Goal: Information Seeking & Learning: Learn about a topic

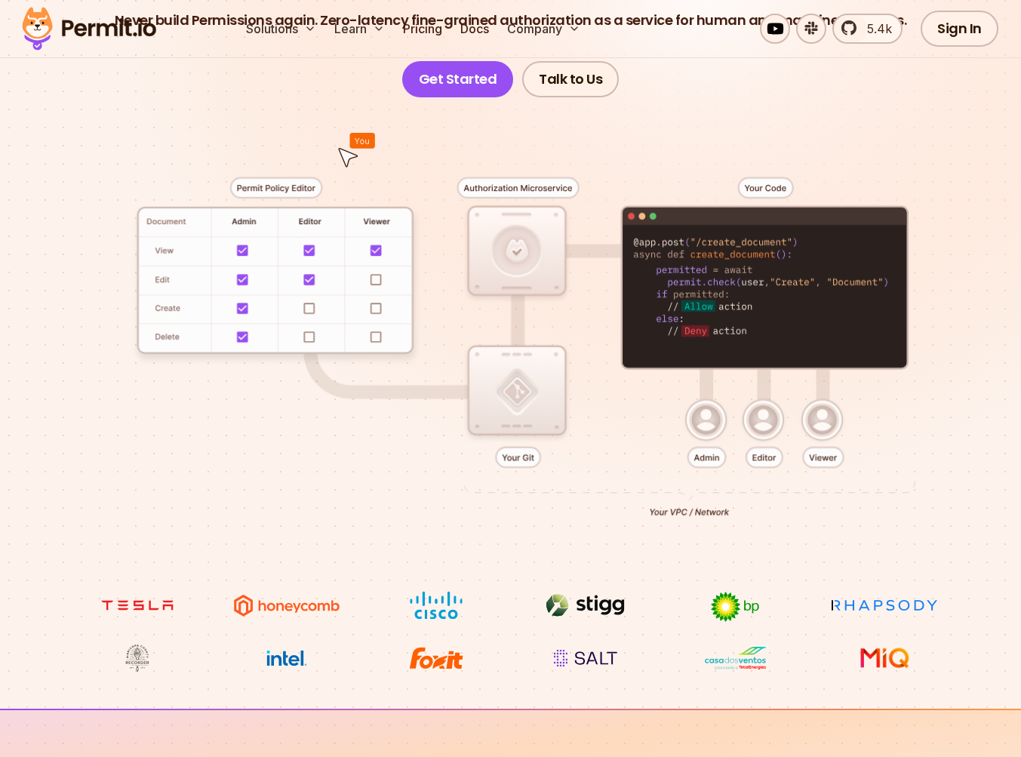
scroll to position [326, 0]
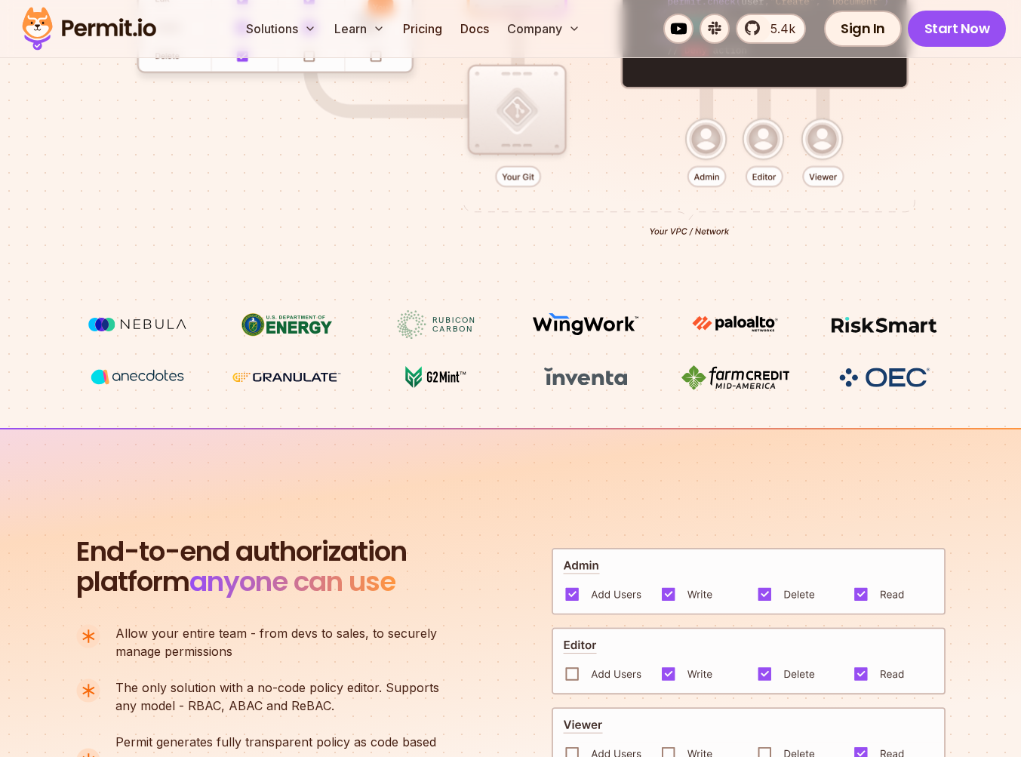
click at [400, 432] on section "End-to-end authorization platform anyone can use A no-code authorization platfo…" at bounding box center [510, 702] width 1021 height 549
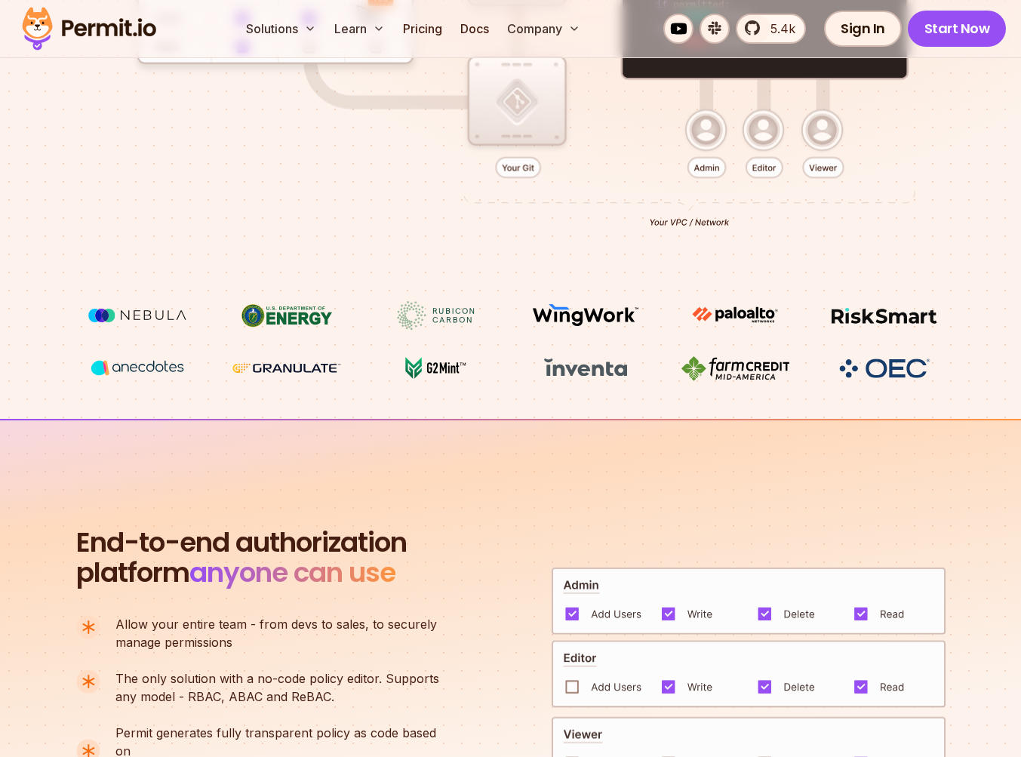
click at [400, 429] on section "End-to-end authorization platform anyone can use A no-code authorization platfo…" at bounding box center [510, 693] width 1021 height 549
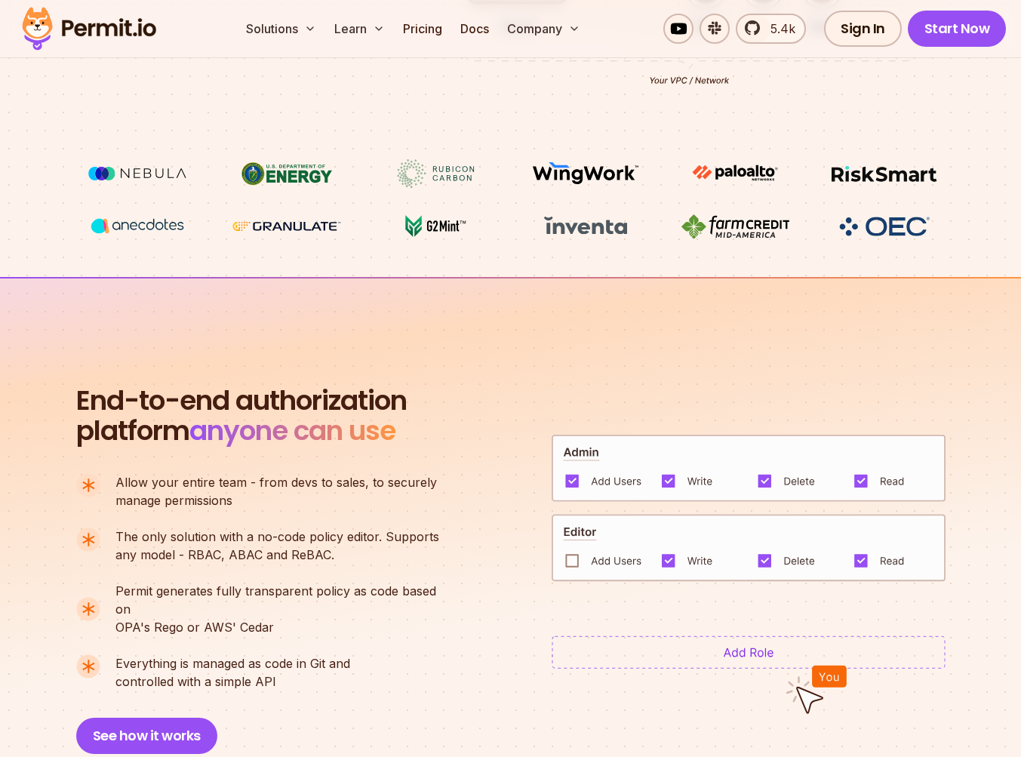
click at [395, 428] on span "anyone can use" at bounding box center [292, 430] width 206 height 38
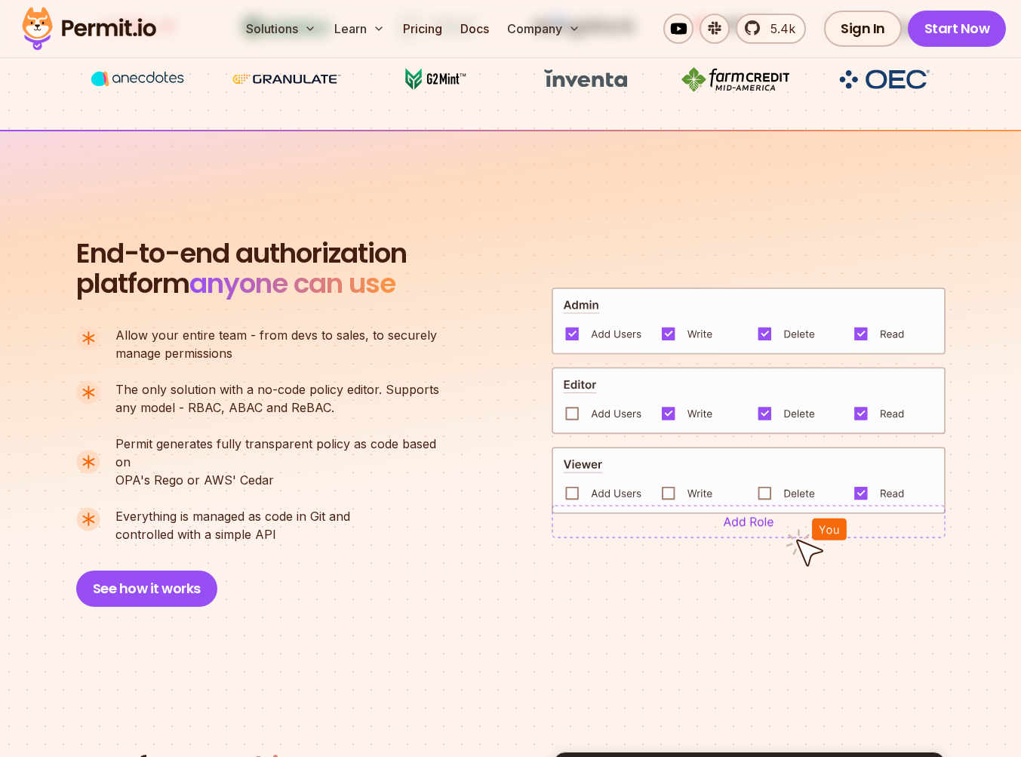
click at [400, 428] on ul "Allow your entire team - from devs to sales, to securely manage permissions The…" at bounding box center [264, 434] width 376 height 217
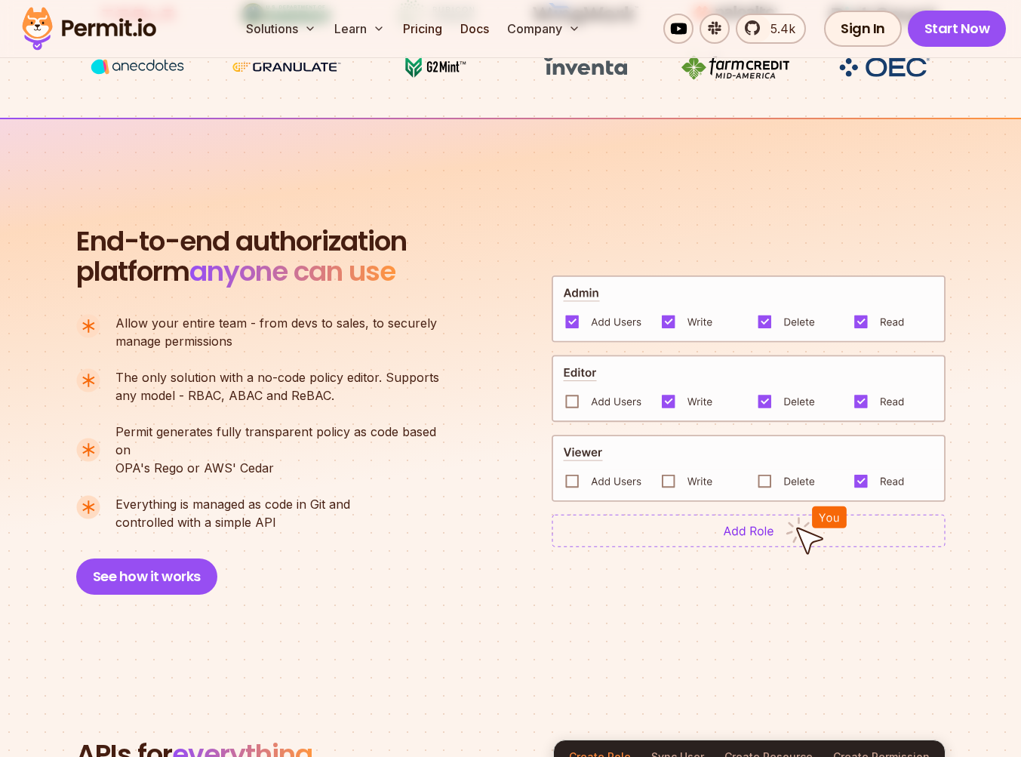
click at [400, 428] on span "Permit generates fully transparent policy as code based on" at bounding box center [283, 441] width 337 height 36
click at [783, 529] on img at bounding box center [749, 530] width 394 height 33
click at [622, 466] on img at bounding box center [749, 468] width 394 height 67
click at [584, 467] on img at bounding box center [749, 468] width 394 height 67
click at [571, 470] on img at bounding box center [749, 468] width 394 height 67
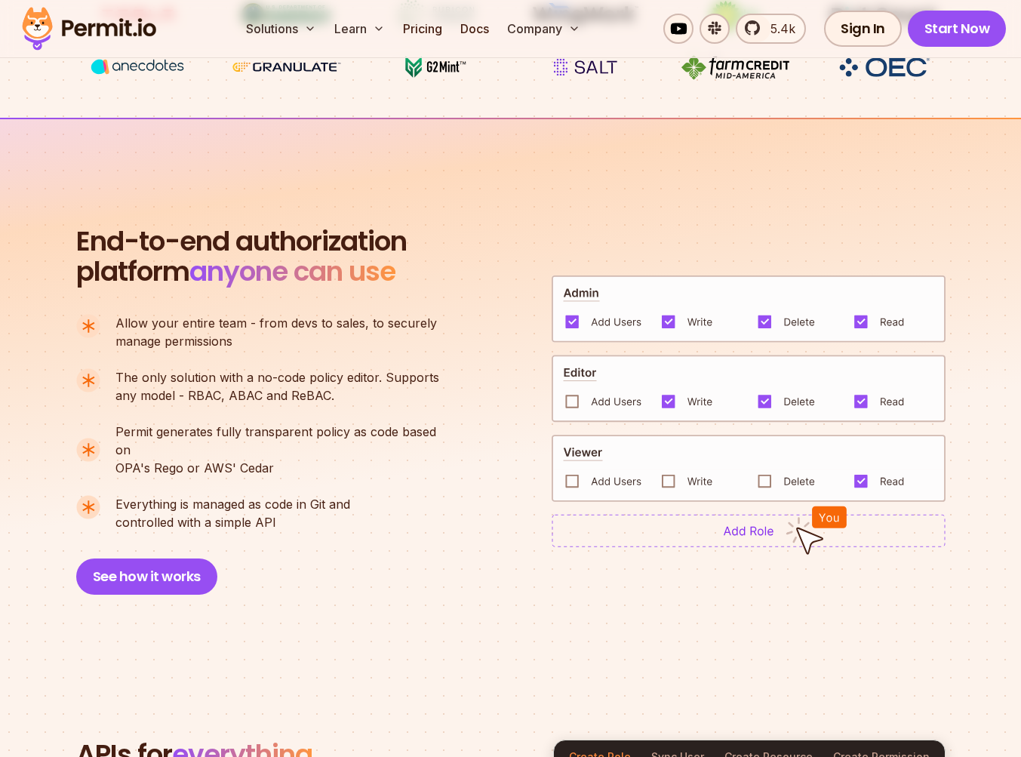
click at [570, 395] on img at bounding box center [749, 389] width 394 height 68
click at [659, 479] on img at bounding box center [749, 468] width 394 height 67
click at [779, 467] on img at bounding box center [749, 468] width 394 height 67
click at [327, 495] on span "Everything is managed as code in Git and" at bounding box center [232, 504] width 235 height 18
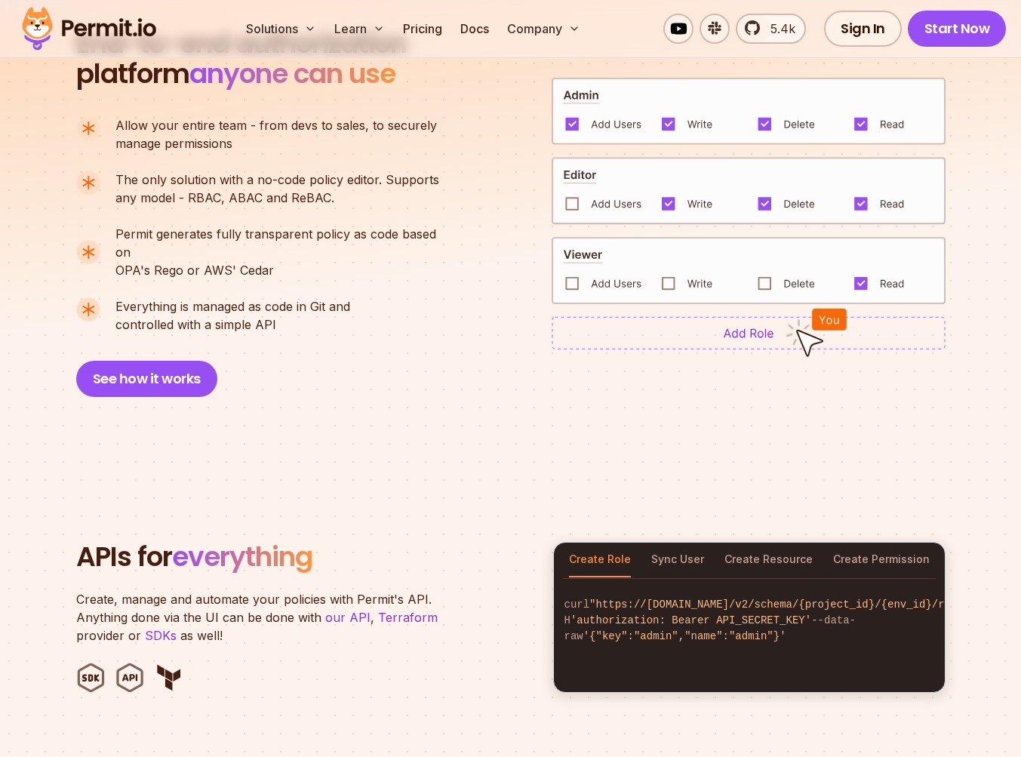
click at [322, 484] on section "APIs for everything Create, manage and automate your policies with Permit's API…" at bounding box center [510, 617] width 1021 height 296
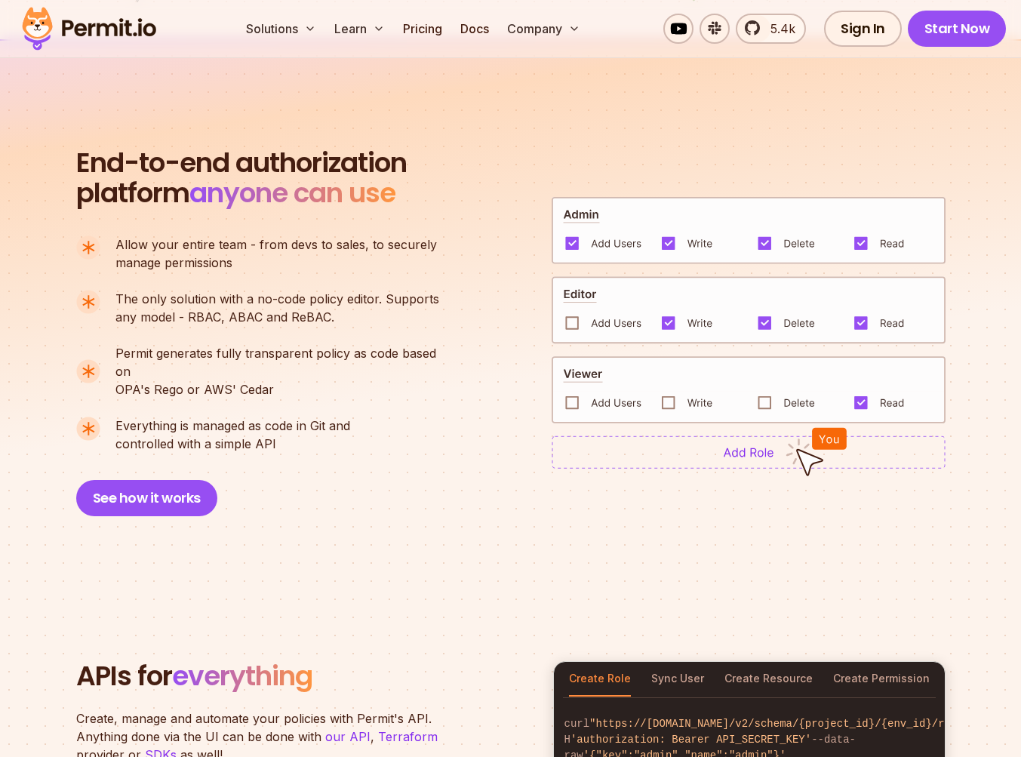
click at [322, 484] on div "End-to-end authorization platform anyone can use A no-code authorization platfo…" at bounding box center [264, 332] width 377 height 368
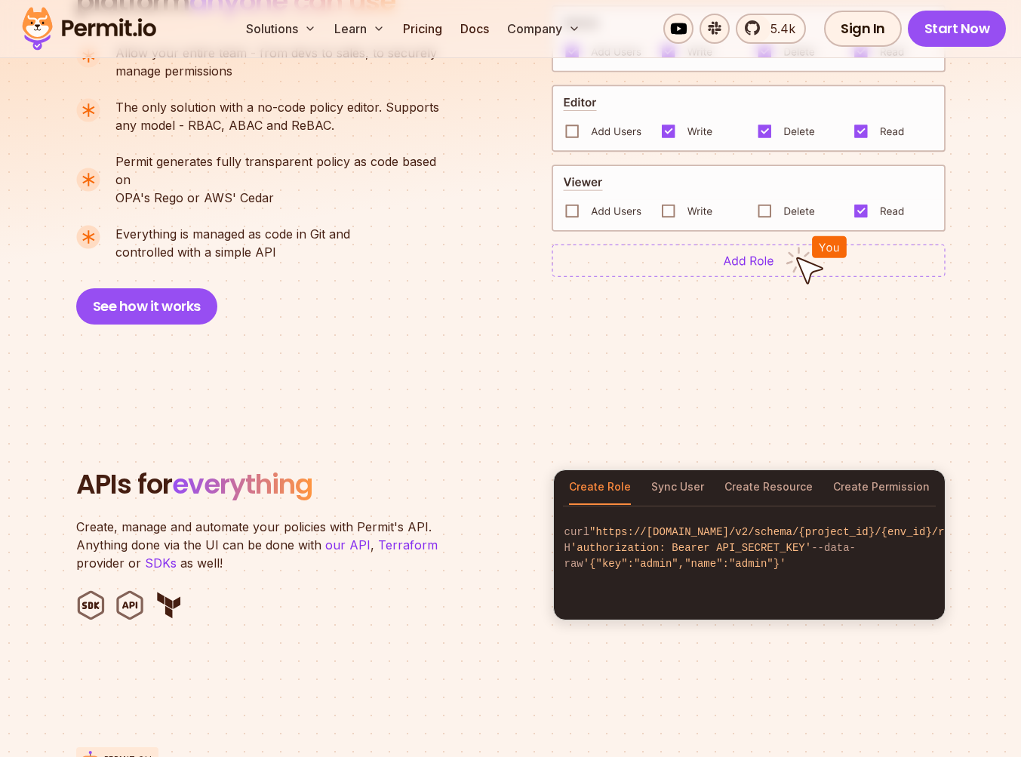
click at [322, 484] on header "APIs for everything Create, manage and automate your policies with Permit's API…" at bounding box center [305, 544] width 459 height 151
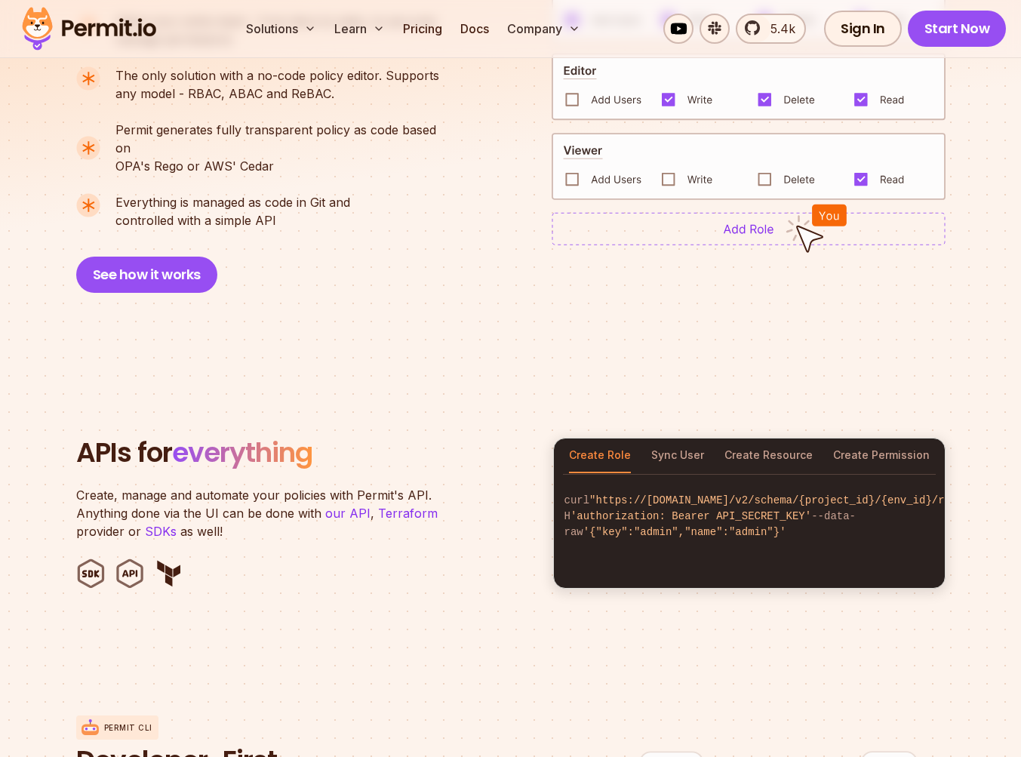
scroll to position [1269, 0]
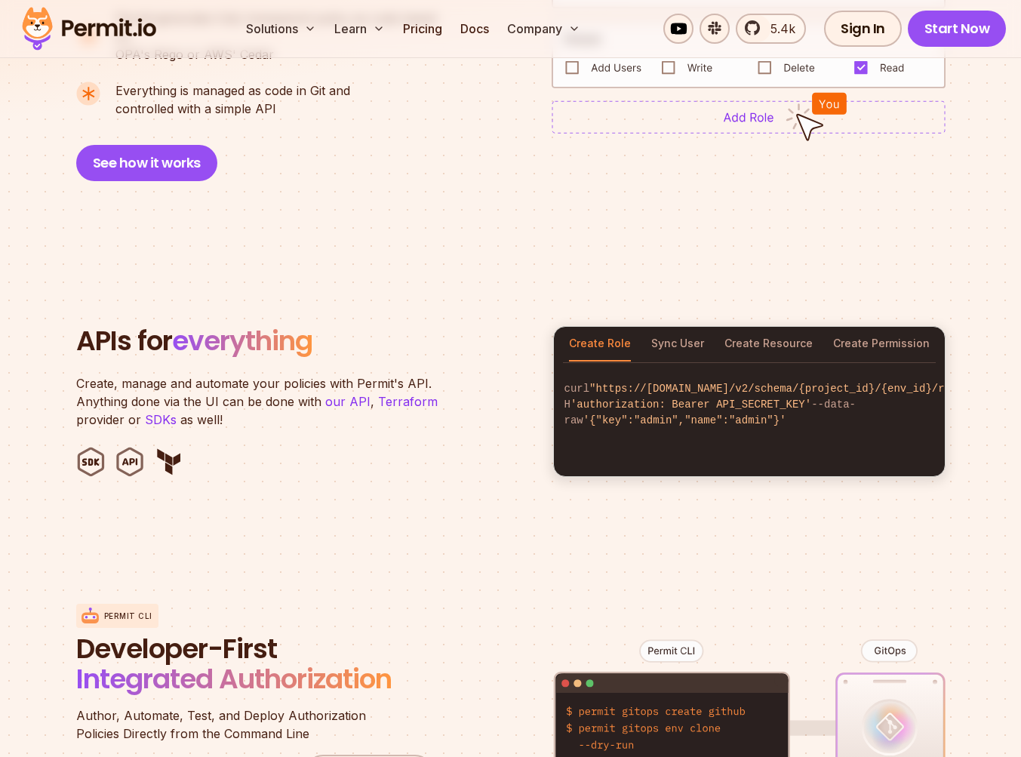
click at [322, 484] on section "APIs for everything Create, manage and automate your policies with Permit's API…" at bounding box center [510, 402] width 1021 height 296
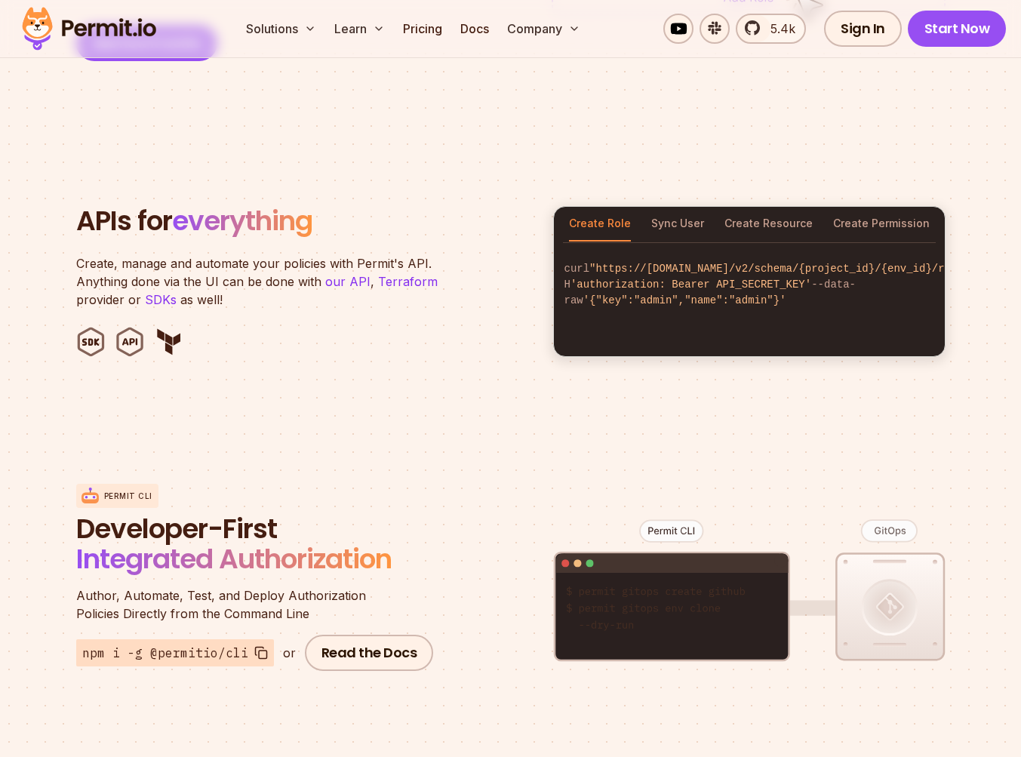
click at [322, 484] on div "Permit CLI" at bounding box center [257, 496] width 362 height 24
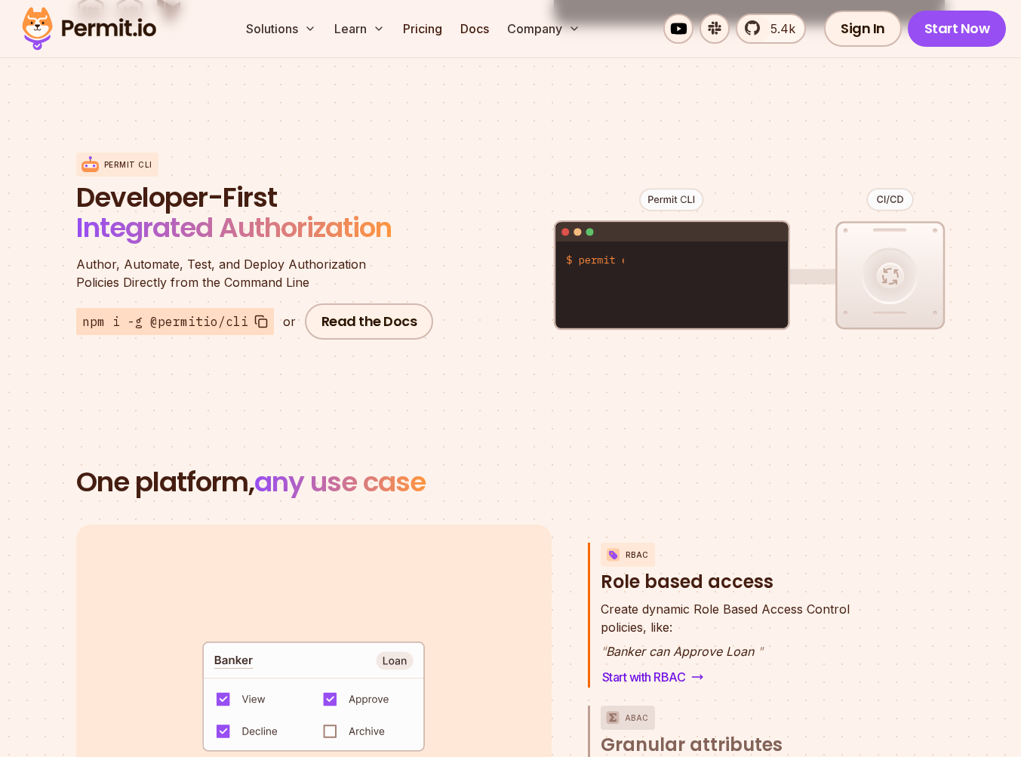
click at [322, 484] on section "One platform, any use case RBAC Role based access default allow := false allow …" at bounding box center [510, 706] width 1021 height 623
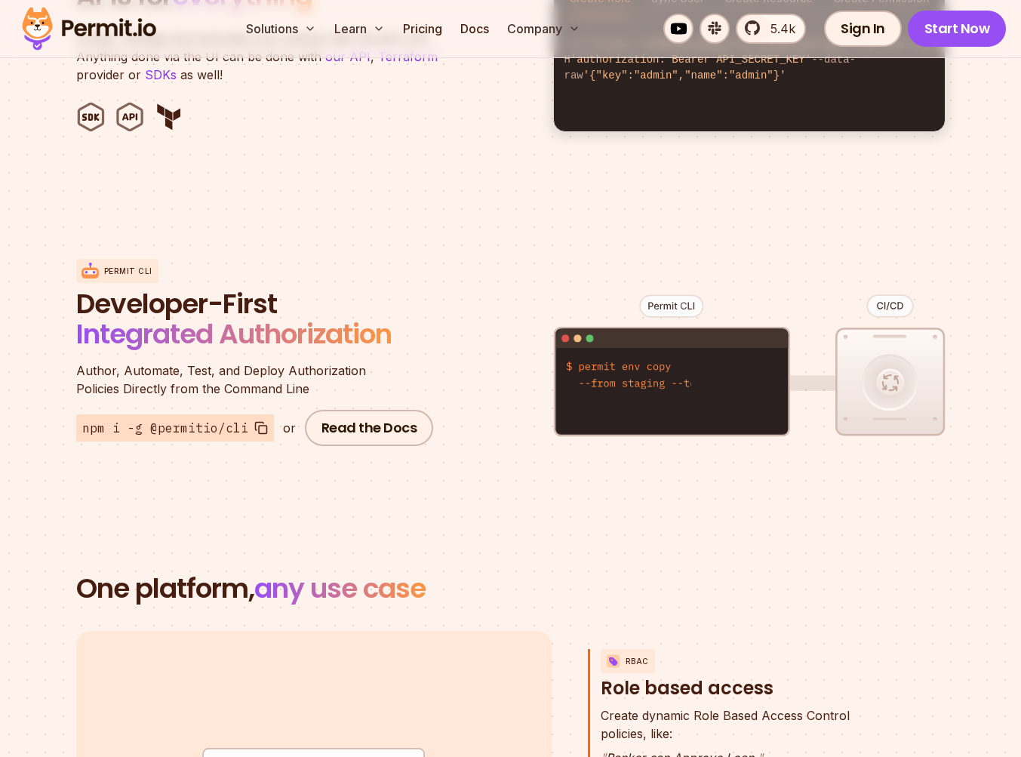
scroll to position [1601, 0]
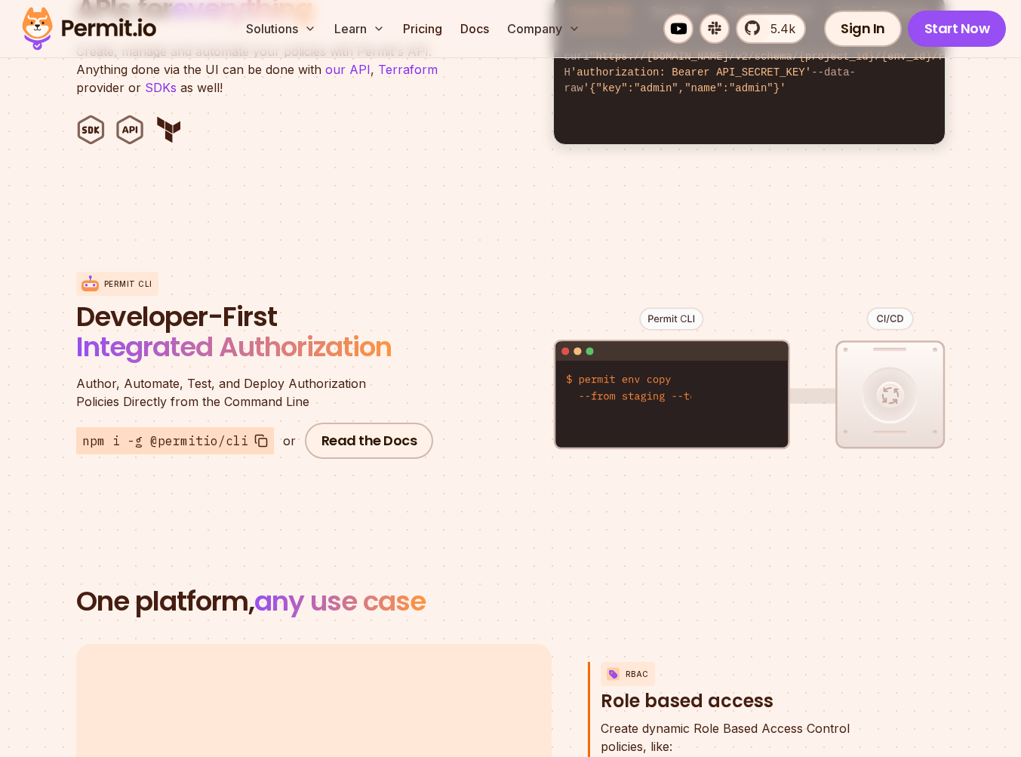
click at [322, 484] on div "Permit CLI Developer-First Integrated Authorization Author, Automate, Test, and…" at bounding box center [510, 365] width 869 height 297
click at [312, 327] on span "Integrated Authorization" at bounding box center [233, 346] width 315 height 38
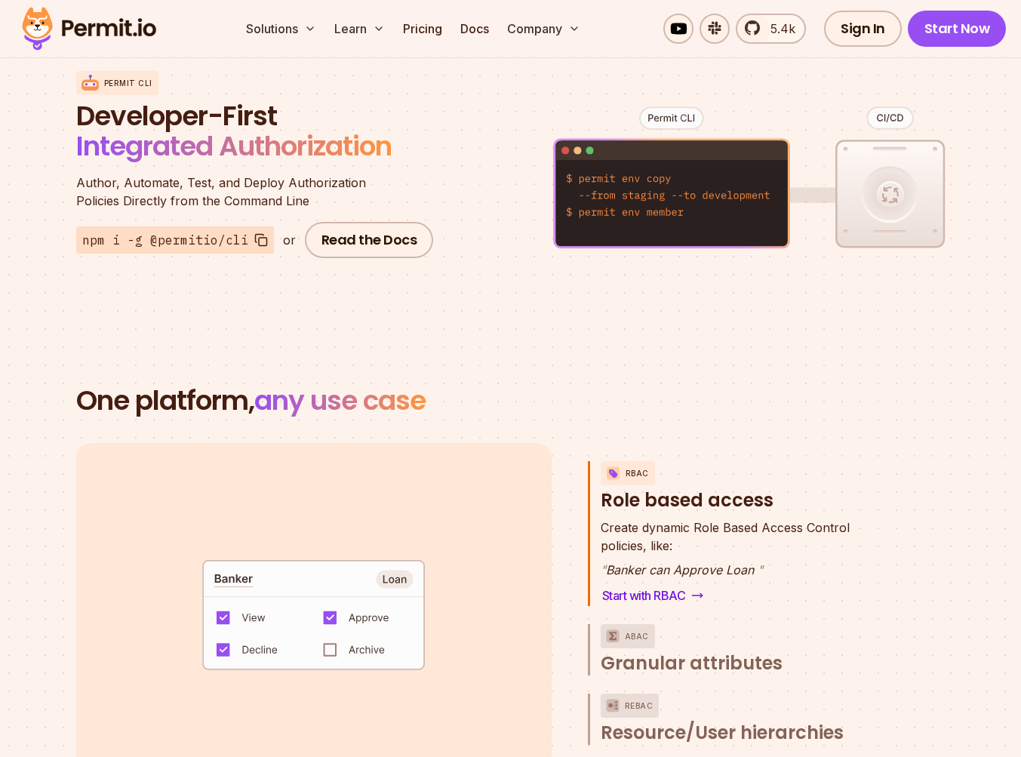
scroll to position [1887, 0]
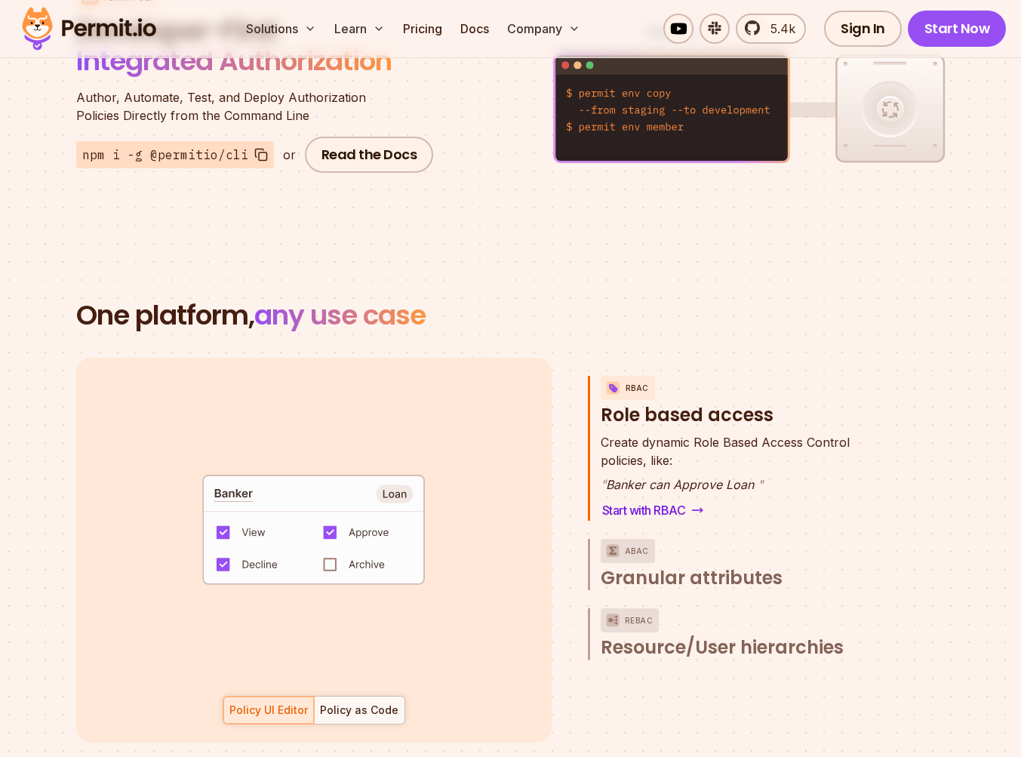
click at [311, 326] on section "One platform, any use case RBAC Role based access default allow := false allow …" at bounding box center [510, 539] width 1021 height 623
click at [339, 518] on code "default allow := false allow if { some role in data.users[input.user].roles act…" at bounding box center [313, 535] width 313 height 130
click at [334, 549] on code "default allow := false allow if { some role in data.users[input.user].roles act…" at bounding box center [313, 535] width 313 height 130
click at [334, 512] on code "default allow := false allow if { some role in data.users[input.user].roles act…" at bounding box center [313, 535] width 313 height 130
click at [237, 512] on code "default allow := false allow if { some role in data.users[input.user].roles act…" at bounding box center [313, 535] width 313 height 130
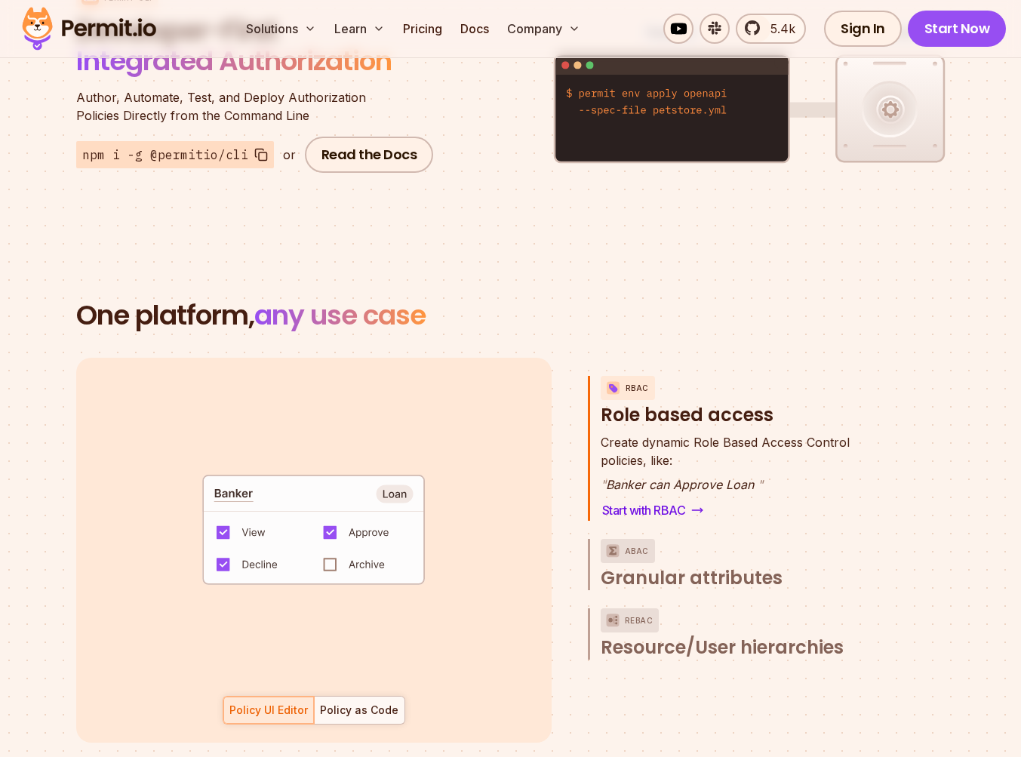
click at [229, 543] on code "default allow := false allow if { some role in data.users[input.user].roles act…" at bounding box center [313, 535] width 313 height 130
click at [379, 543] on code "default allow := false allow if { some role in data.users[input.user].roles act…" at bounding box center [313, 535] width 313 height 130
click at [359, 501] on code "default allow := false allow if { some role in data.users[input.user].roles act…" at bounding box center [313, 535] width 313 height 130
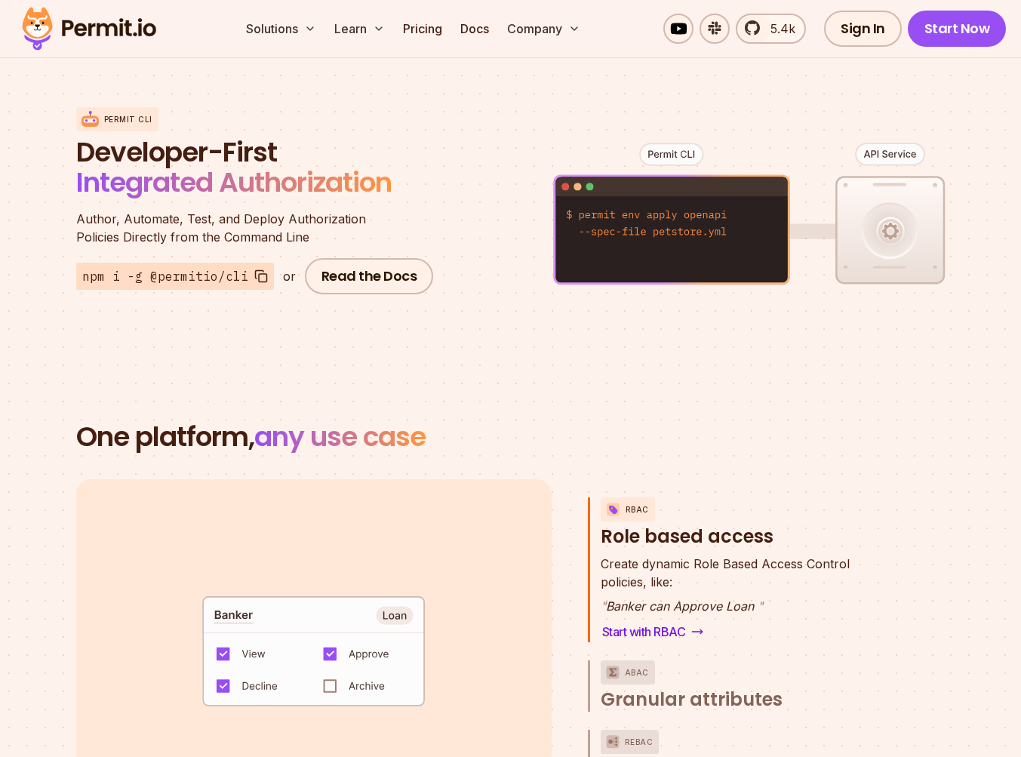
click at [435, 231] on div "Permit CLI Developer-First Integrated Authorization Author, Automate, Test, and…" at bounding box center [257, 200] width 362 height 187
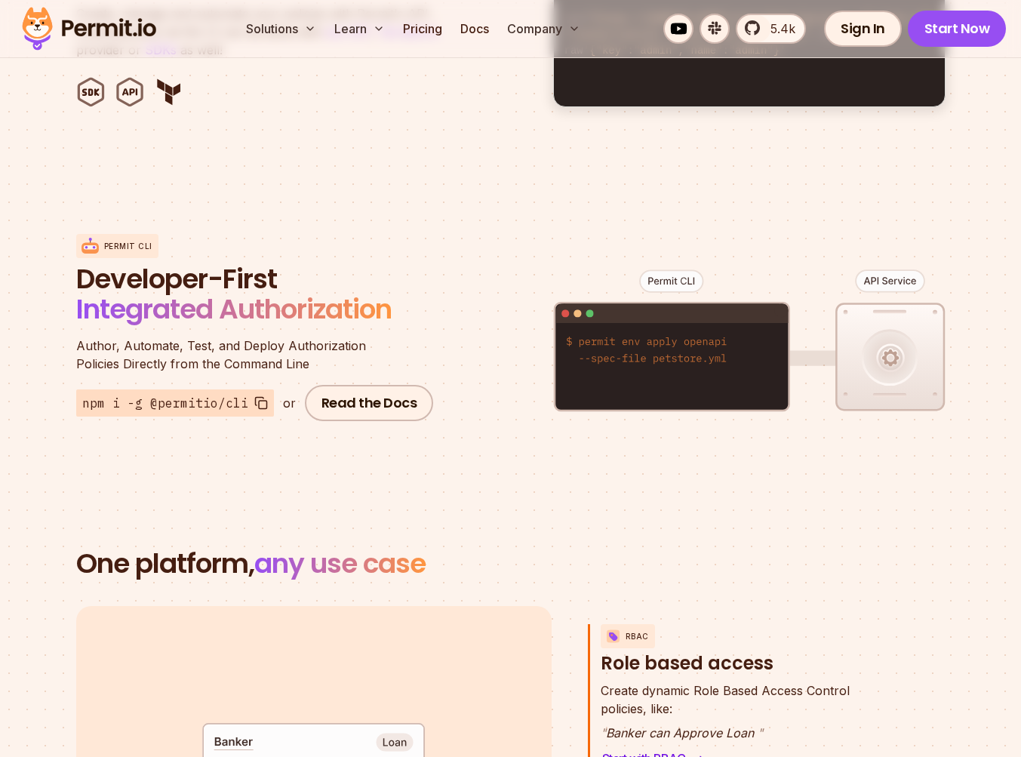
click at [435, 234] on div "Permit CLI" at bounding box center [257, 246] width 362 height 24
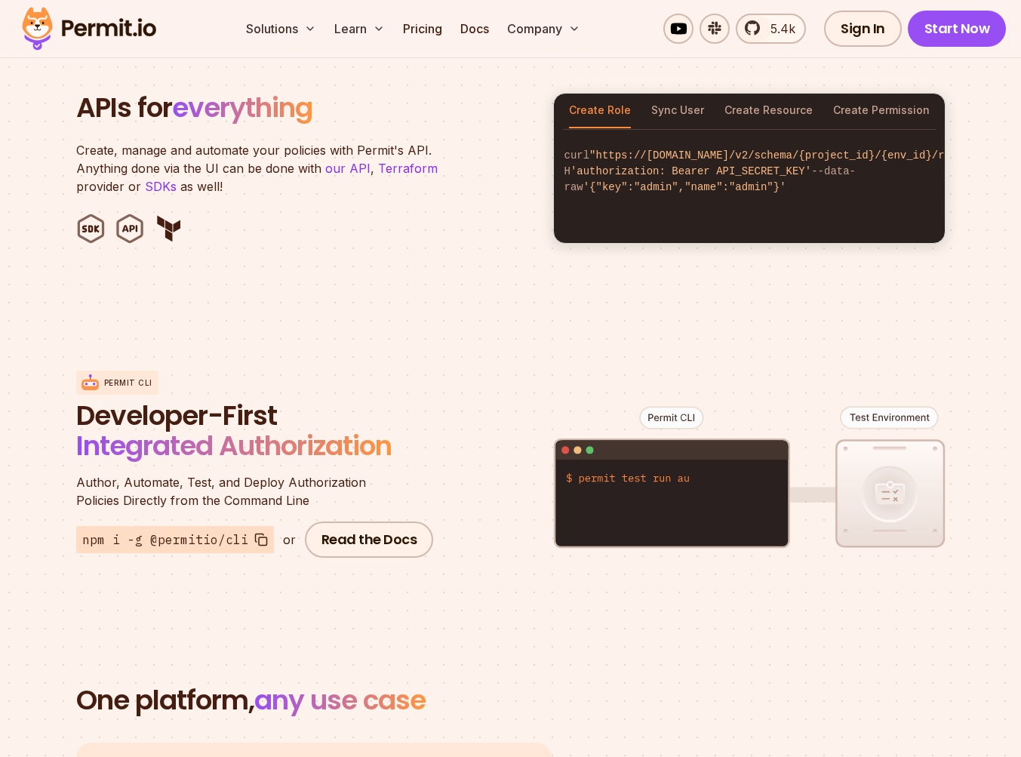
click at [435, 231] on section "APIs for everything Create, manage and automate your policies with Permit's API…" at bounding box center [510, 168] width 1021 height 296
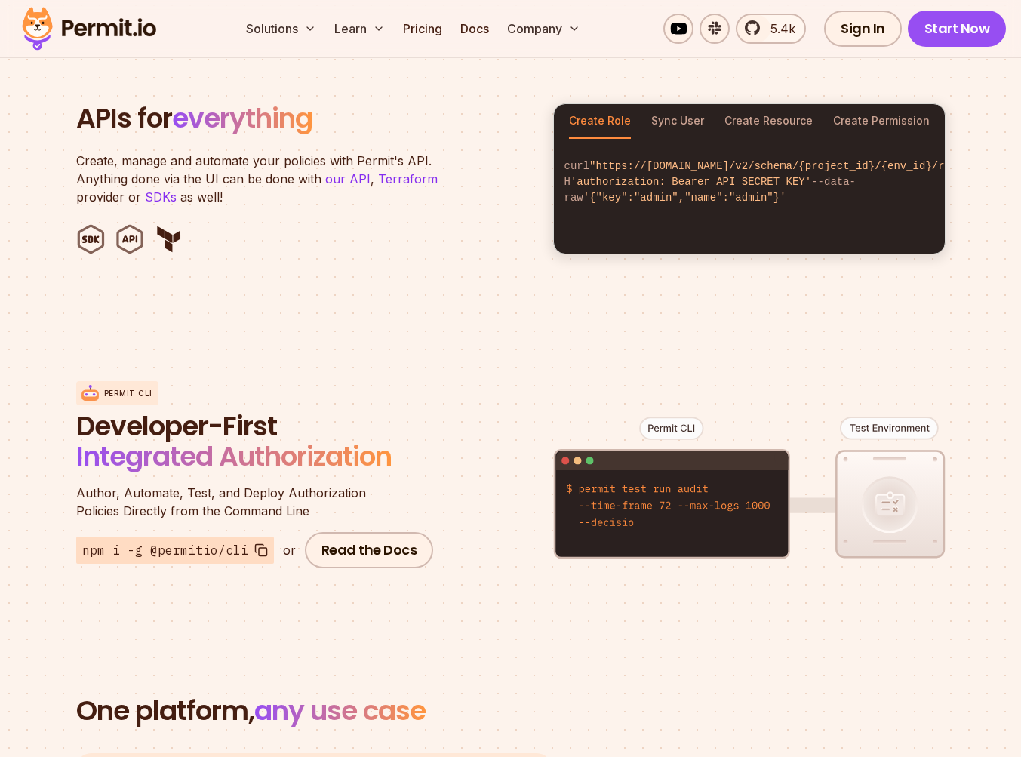
click at [435, 231] on ul at bounding box center [305, 239] width 459 height 30
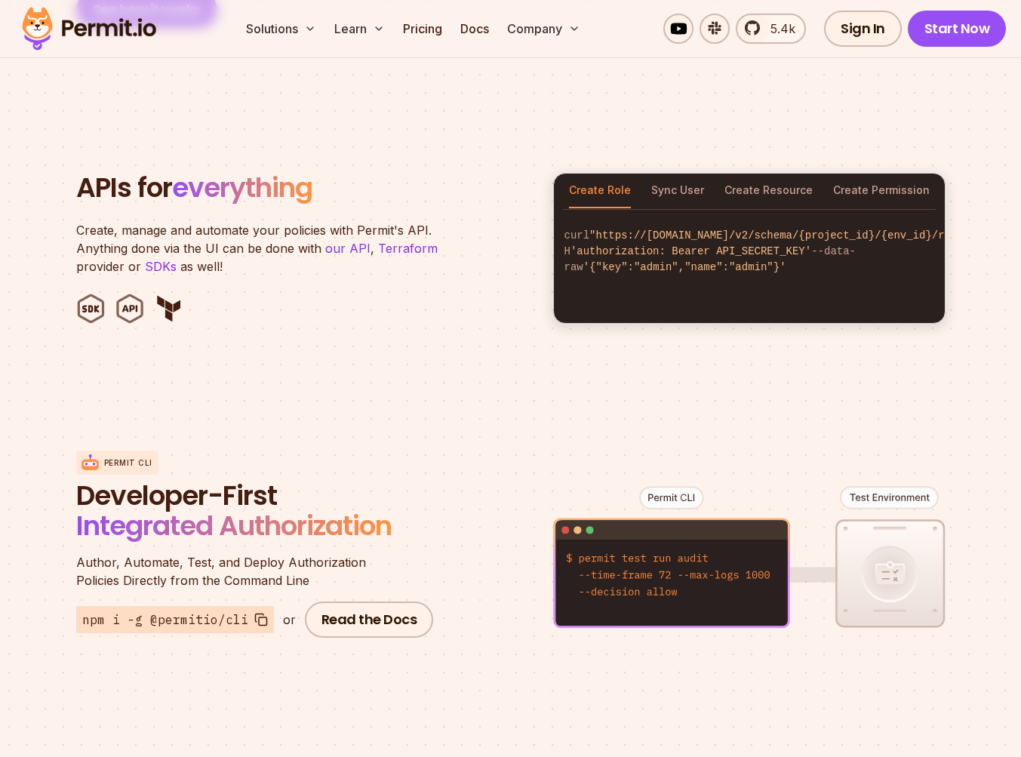
scroll to position [1410, 0]
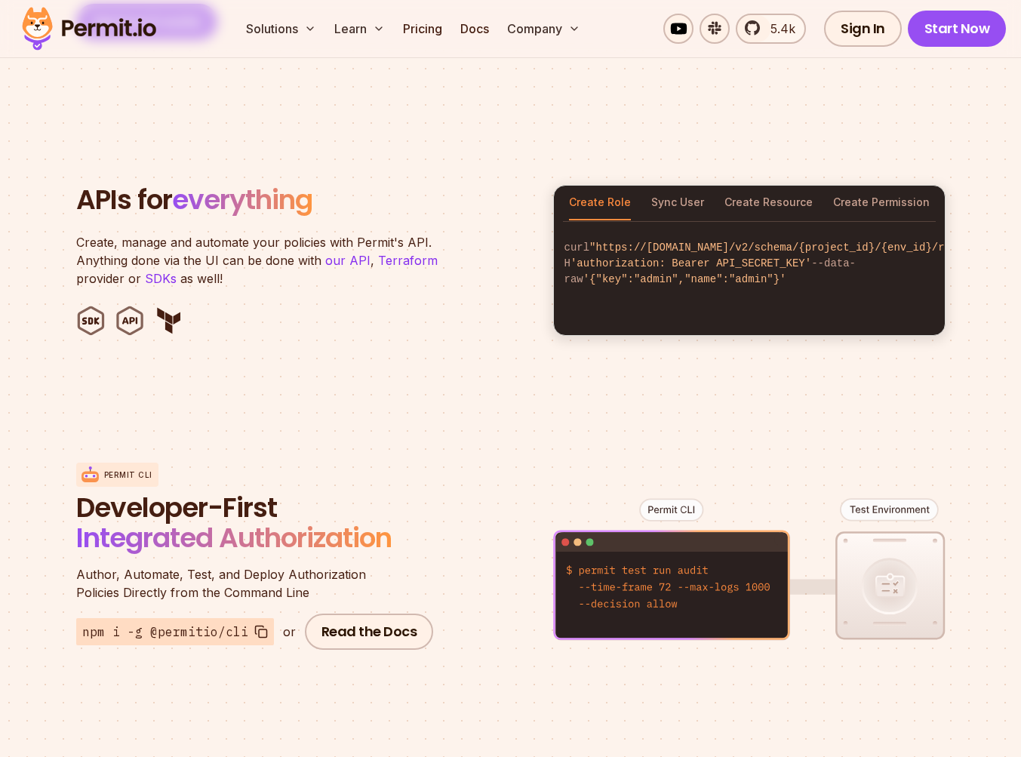
click at [435, 233] on p "Create, manage and automate your policies with Permit's API. Anything done via …" at bounding box center [264, 260] width 377 height 54
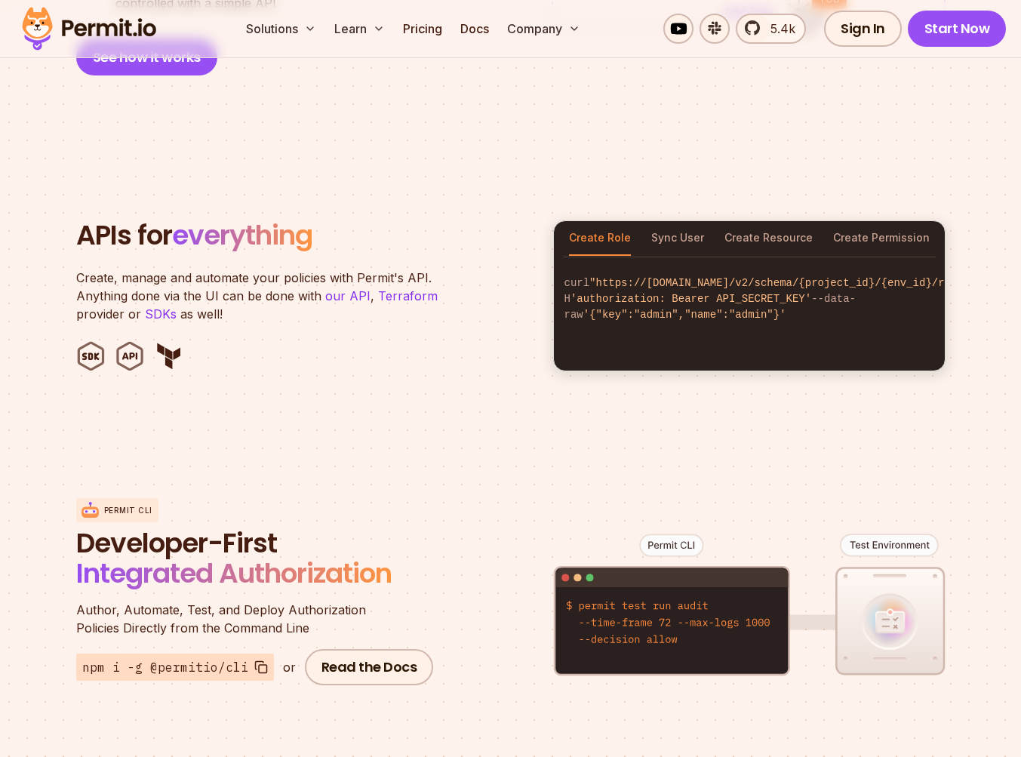
scroll to position [1360, 0]
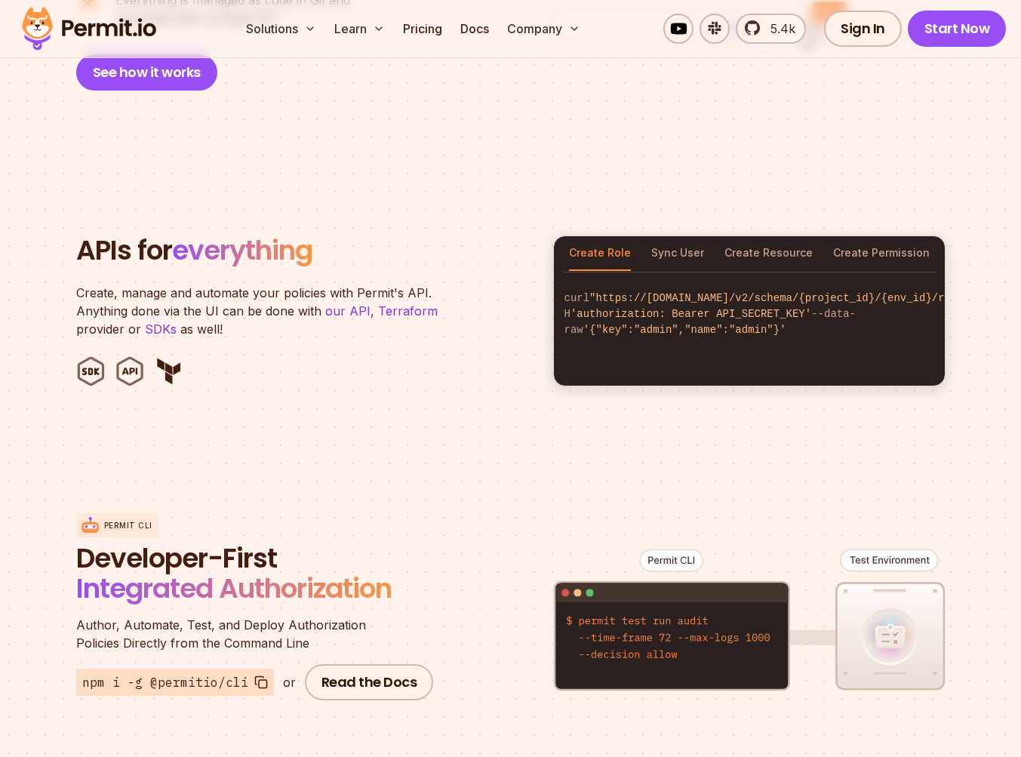
click at [435, 235] on h2 "APIs for everything" at bounding box center [305, 250] width 459 height 30
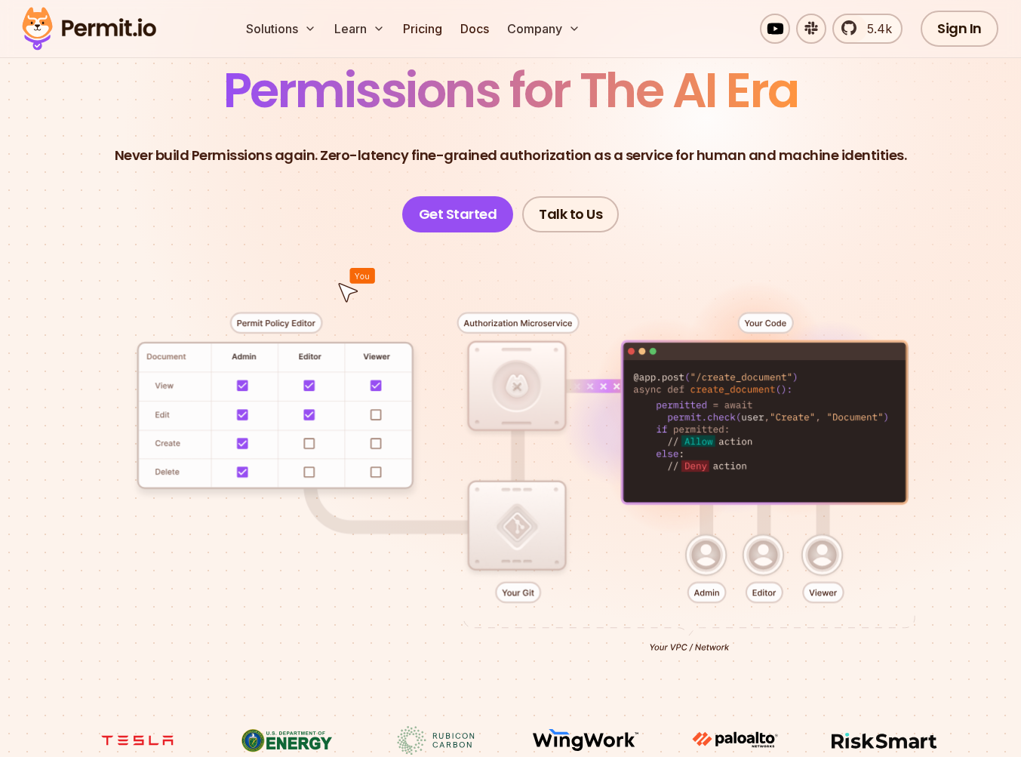
scroll to position [0, 0]
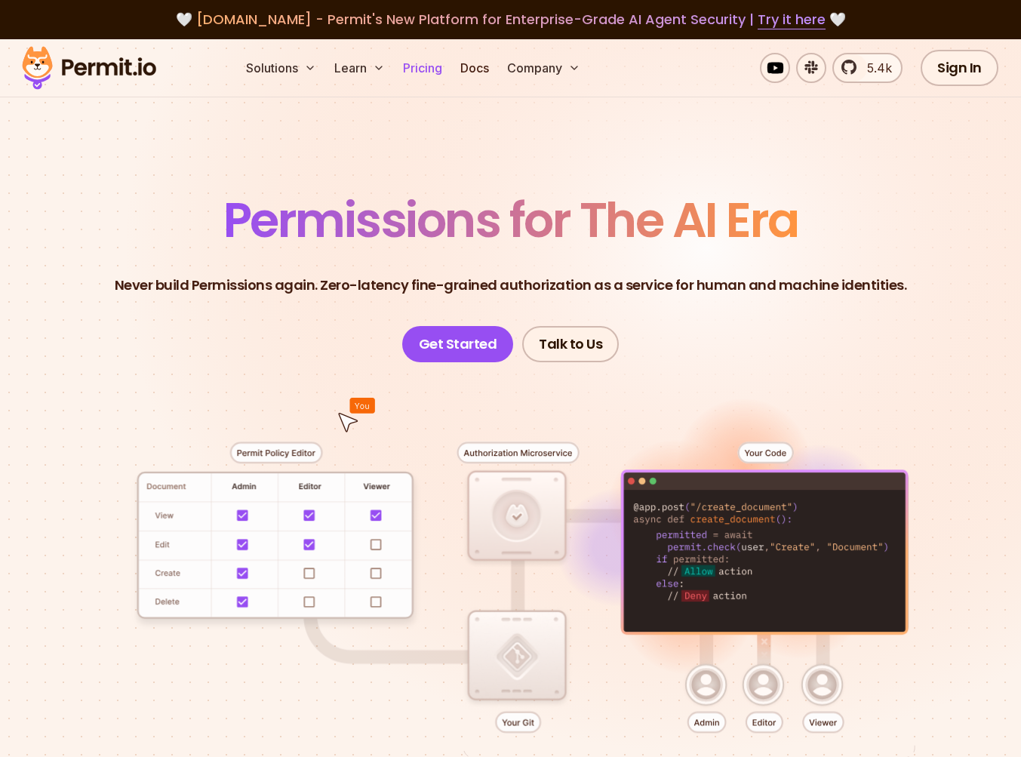
click at [426, 75] on link "Pricing" at bounding box center [422, 68] width 51 height 30
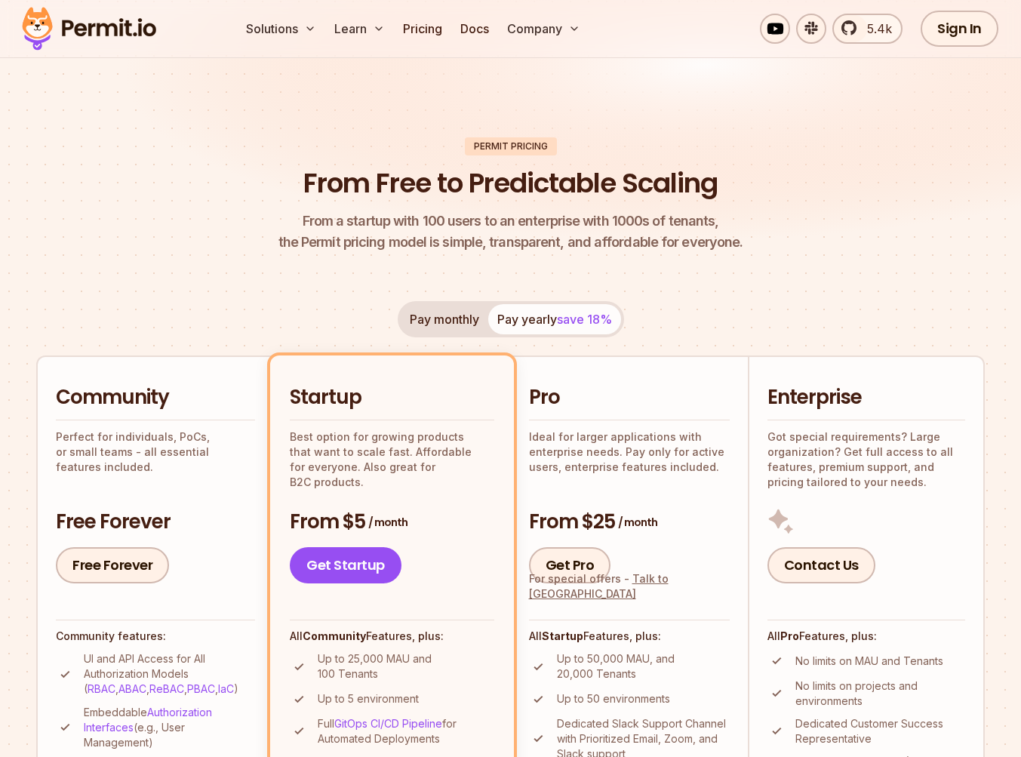
scroll to position [201, 0]
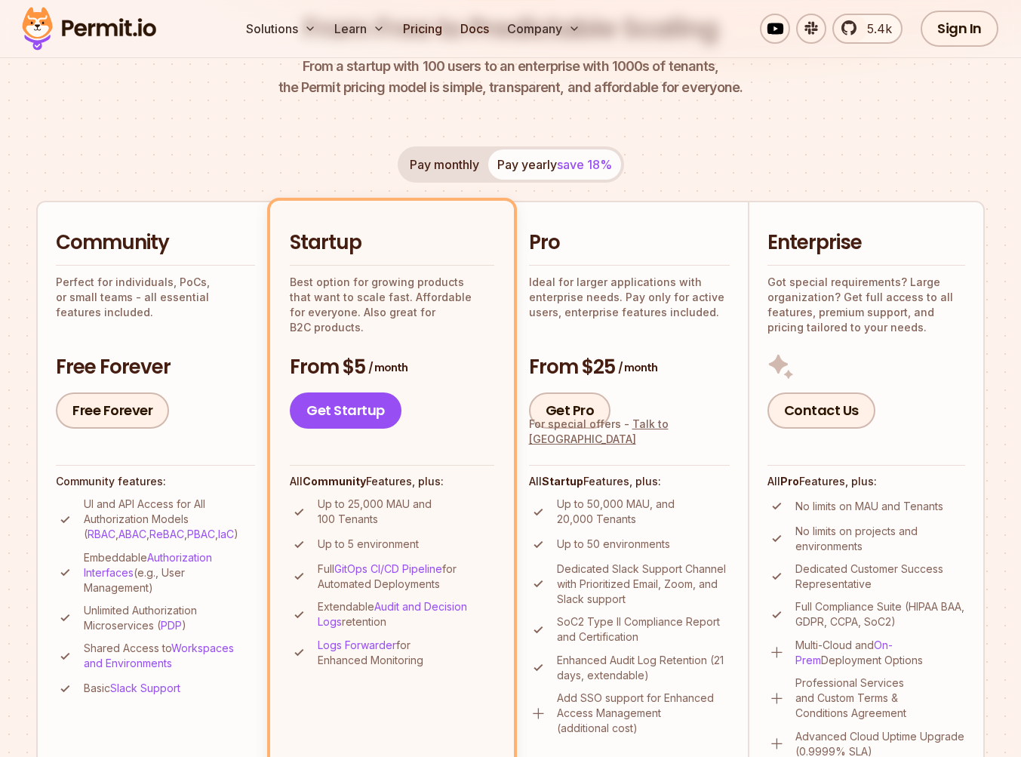
click at [99, 28] on img at bounding box center [89, 28] width 148 height 51
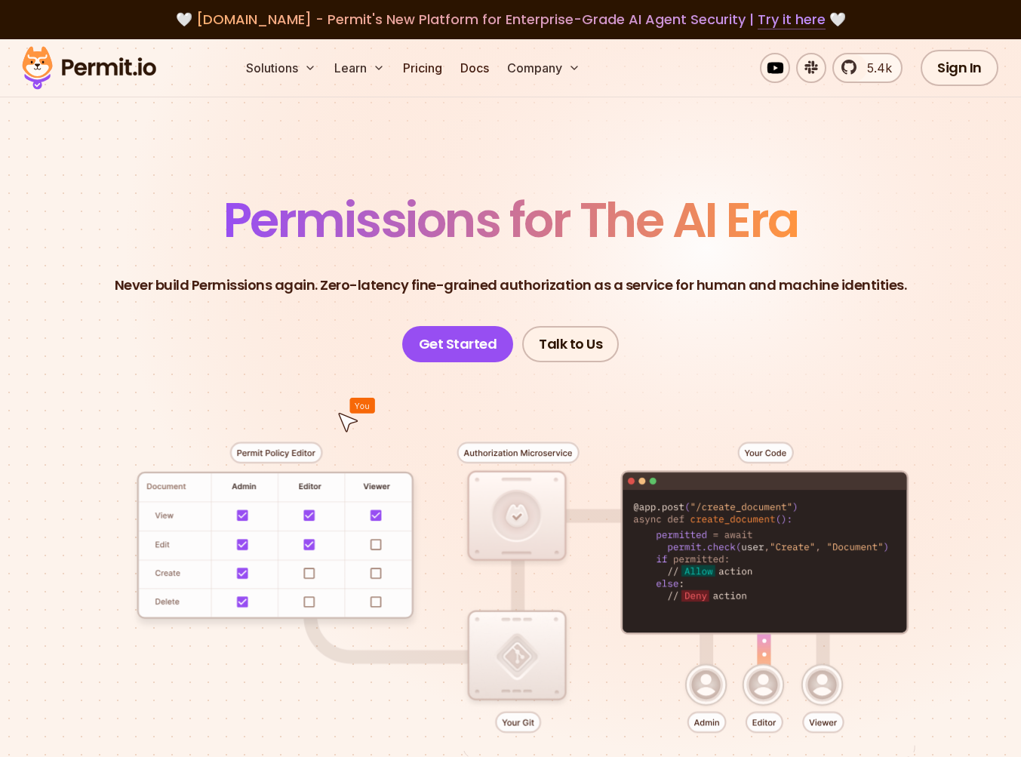
click at [758, 22] on link "Try it here" at bounding box center [792, 20] width 68 height 20
